Goal: Information Seeking & Learning: Learn about a topic

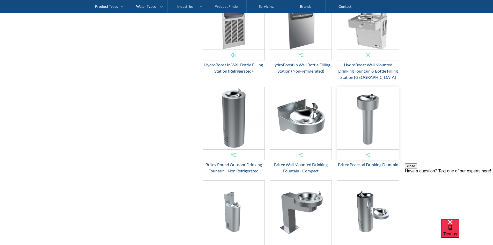
click at [362, 114] on img "Email Form 3" at bounding box center [368, 118] width 62 height 62
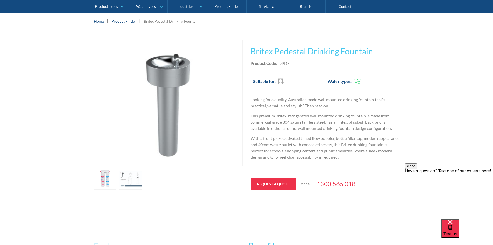
click at [129, 180] on link "open lightbox" at bounding box center [130, 179] width 23 height 21
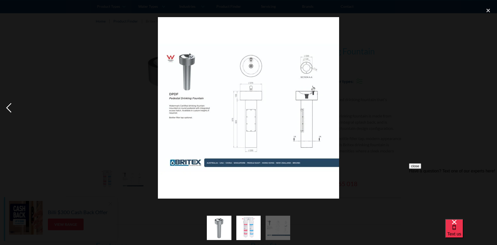
click at [10, 114] on div "previous image" at bounding box center [9, 108] width 18 height 206
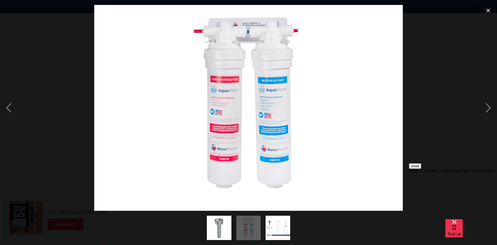
click at [443, 63] on div at bounding box center [248, 108] width 497 height 206
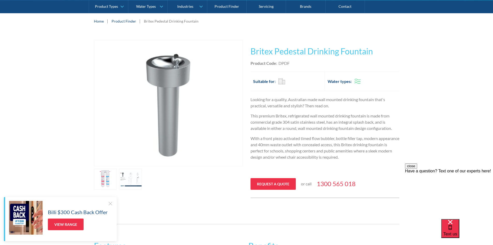
click at [455, 42] on div "Play video Fits Most Brands Best Seller No items found. This tap design is incl…" at bounding box center [246, 118] width 493 height 173
click at [457, 42] on div "Play video Fits Most Brands Best Seller No items found. This tap design is incl…" at bounding box center [246, 118] width 493 height 173
